Goal: Check status: Check status

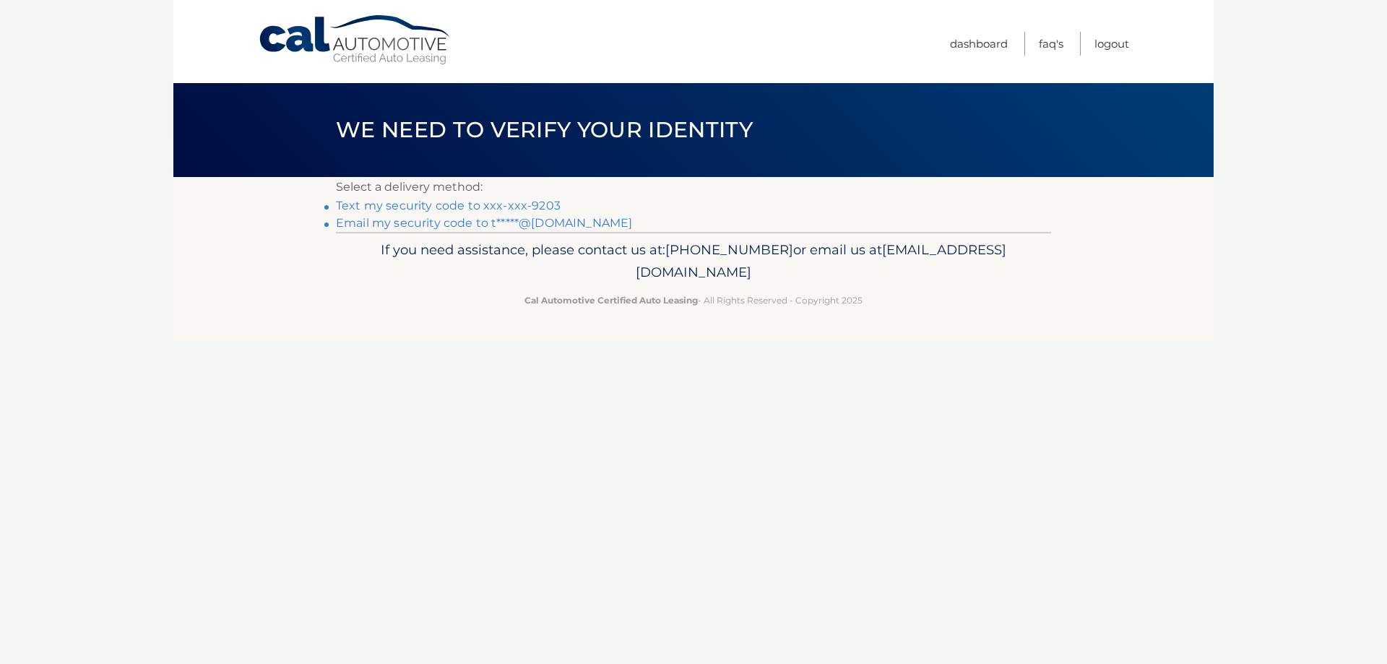
click at [513, 204] on link "Text my security code to xxx-xxx-9203" at bounding box center [448, 206] width 225 height 14
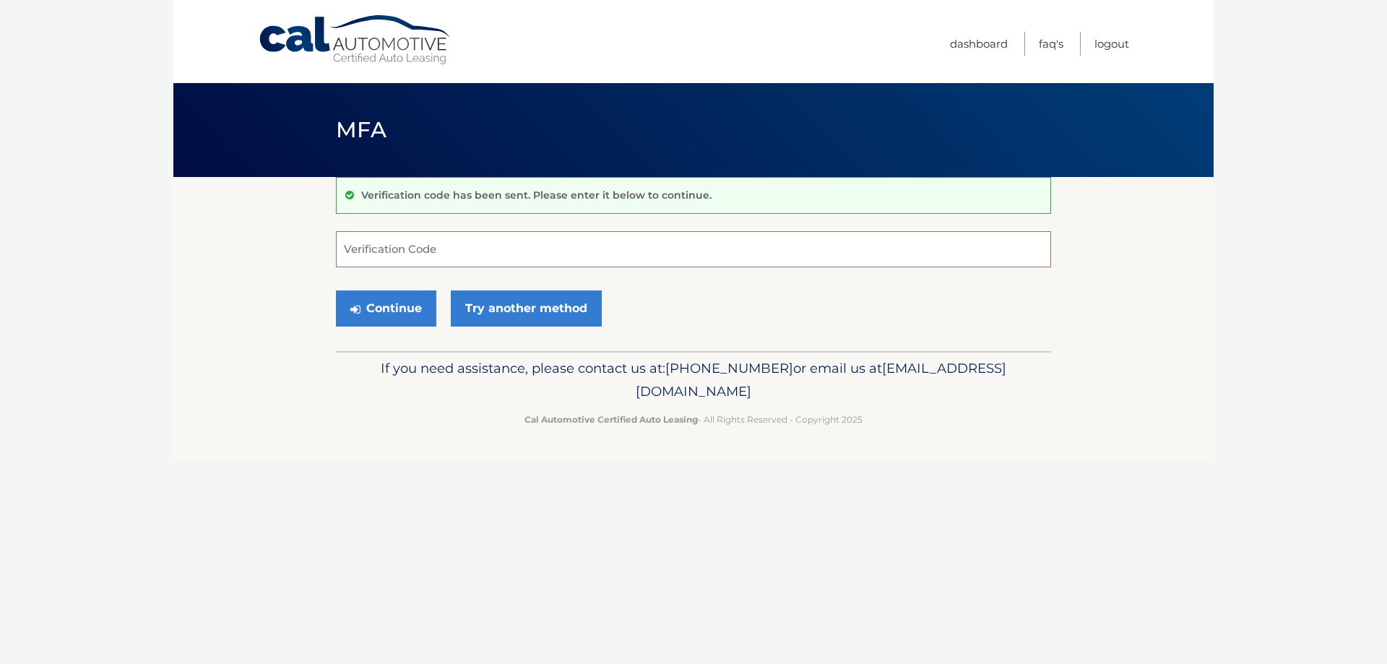
click at [465, 251] on input "Verification Code" at bounding box center [693, 249] width 715 height 36
type input "430079"
click at [392, 315] on button "Continue" at bounding box center [386, 308] width 100 height 36
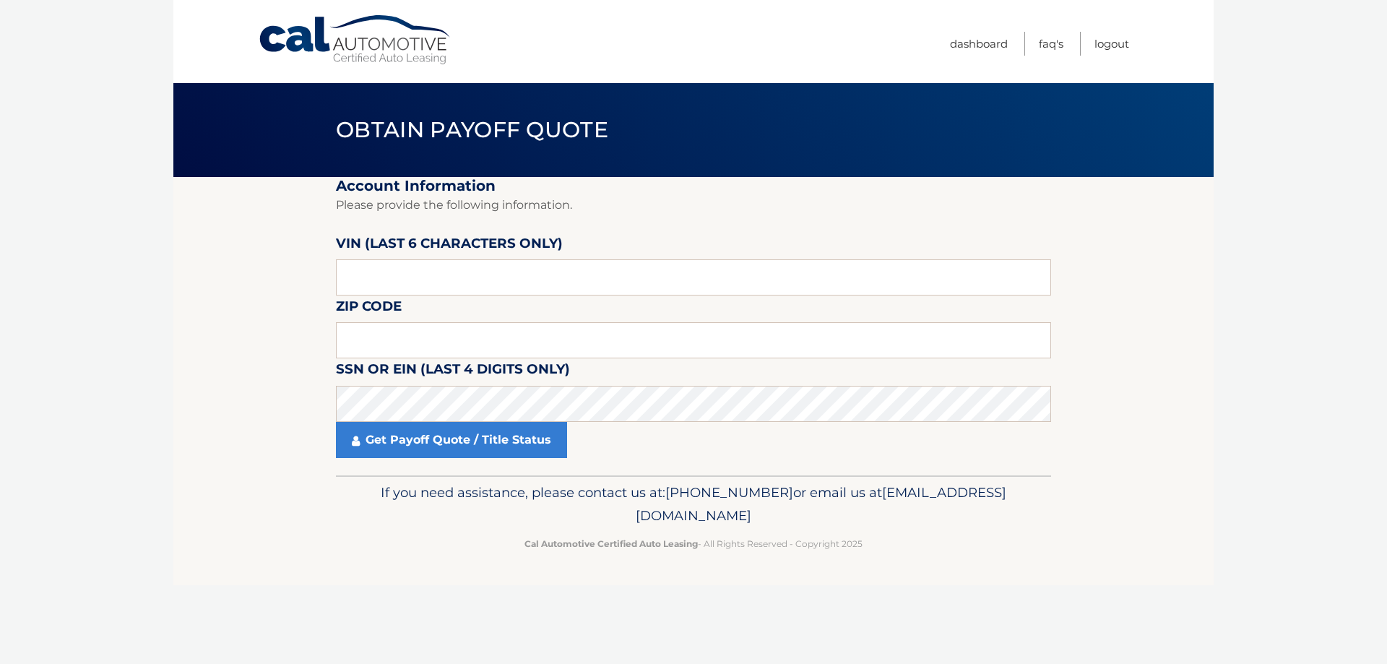
click at [428, 251] on label "VIN (last 6 characters only)" at bounding box center [449, 246] width 227 height 27
click at [429, 266] on input "text" at bounding box center [693, 277] width 715 height 36
type input "076309"
type input "33545"
click at [497, 434] on link "Get Payoff Quote / Title Status" at bounding box center [451, 440] width 231 height 36
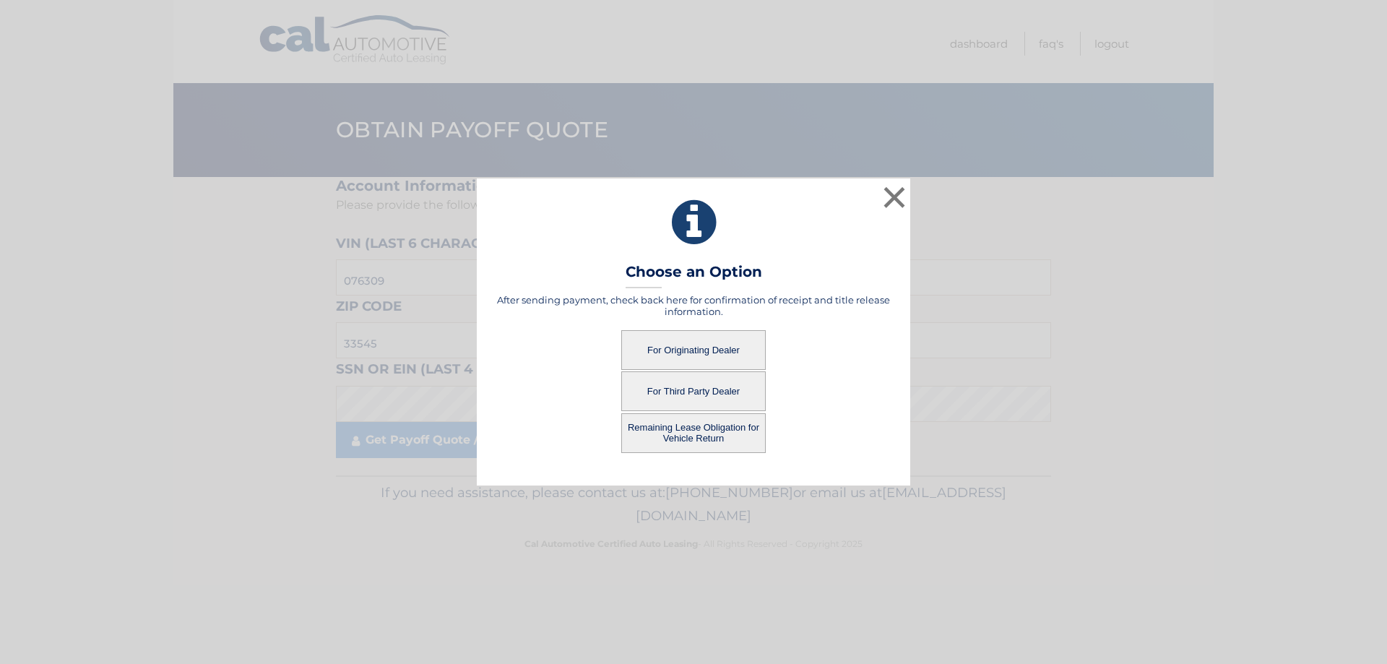
click at [705, 390] on button "For Third Party Dealer" at bounding box center [693, 391] width 144 height 40
click at [692, 389] on button "For Third Party Dealer" at bounding box center [693, 391] width 144 height 40
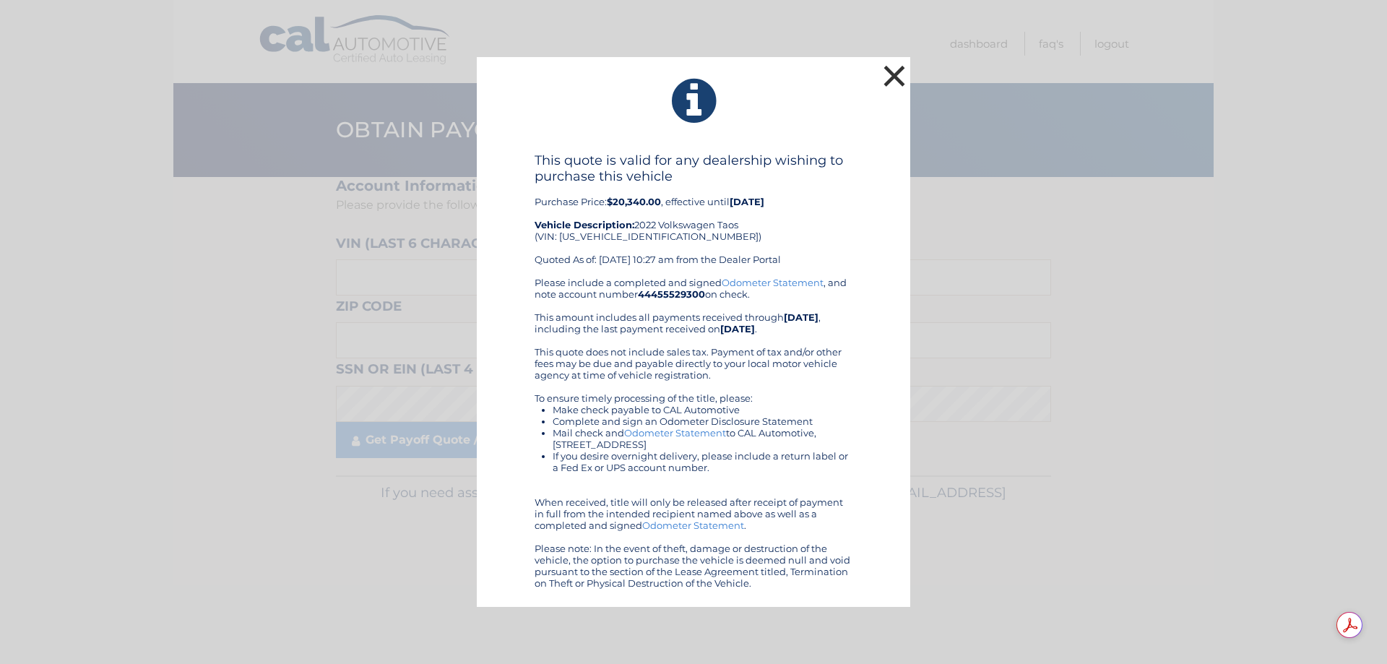
click at [888, 77] on button "×" at bounding box center [894, 75] width 29 height 29
